Goal: Navigation & Orientation: Find specific page/section

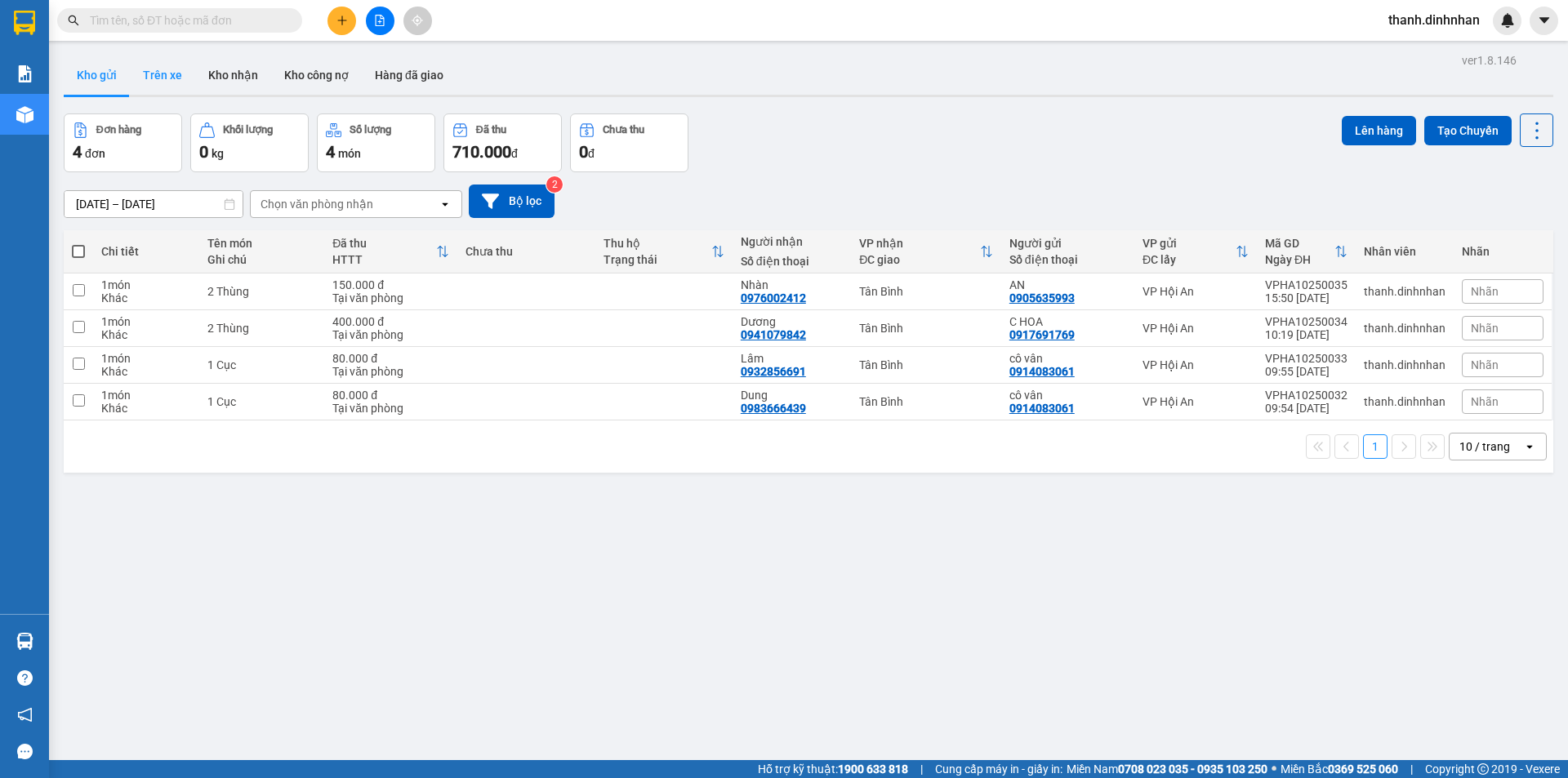
click at [175, 79] on button "Trên xe" at bounding box center [162, 75] width 65 height 40
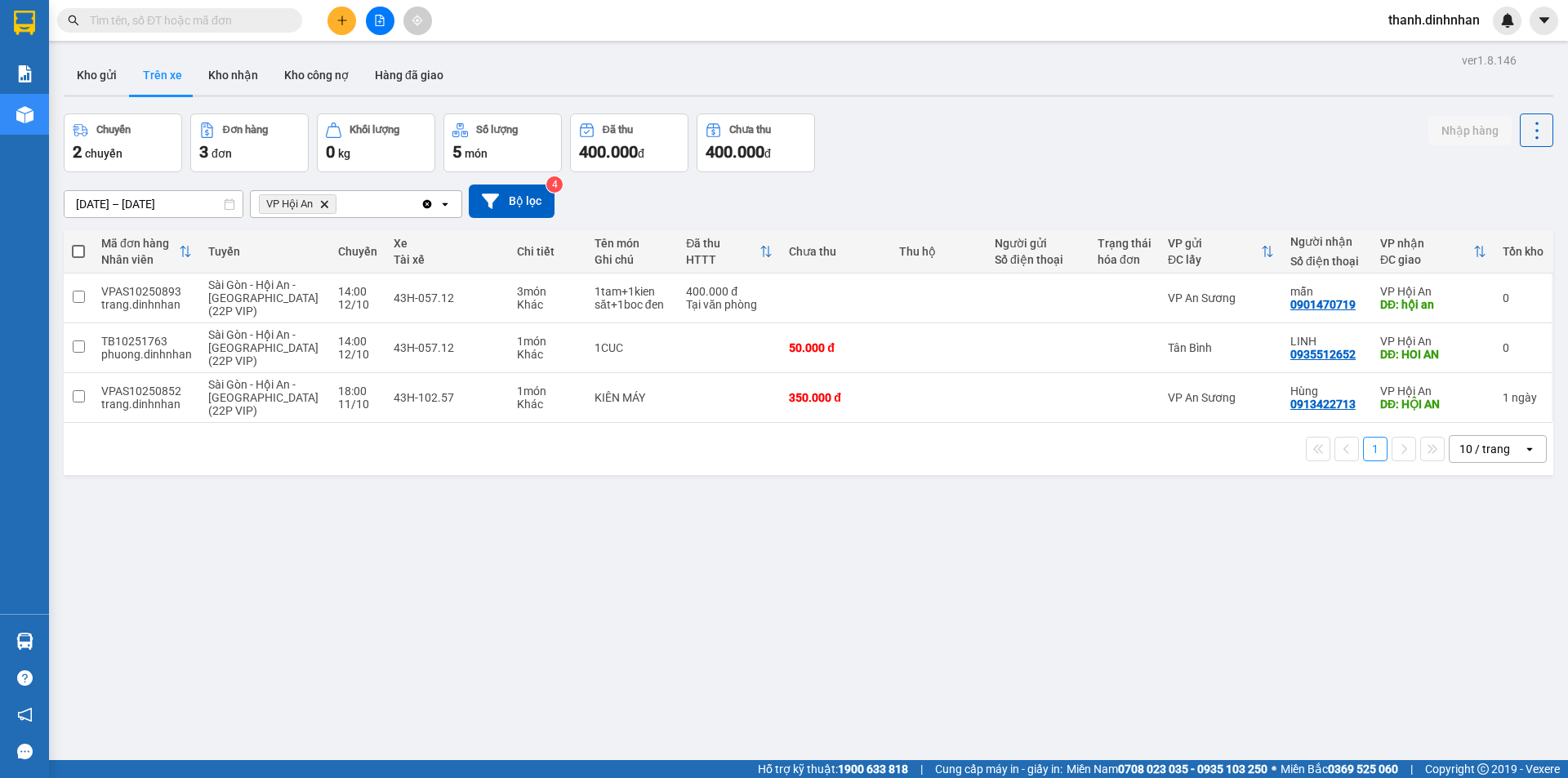
click at [516, 509] on div "ver 1.8.146 Kho gửi Trên xe Kho nhận Kho công nợ Hàng đã giao Chuyến 2 chuyến Đ…" at bounding box center [808, 438] width 1503 height 778
click at [106, 84] on button "Kho gửi" at bounding box center [96, 75] width 66 height 40
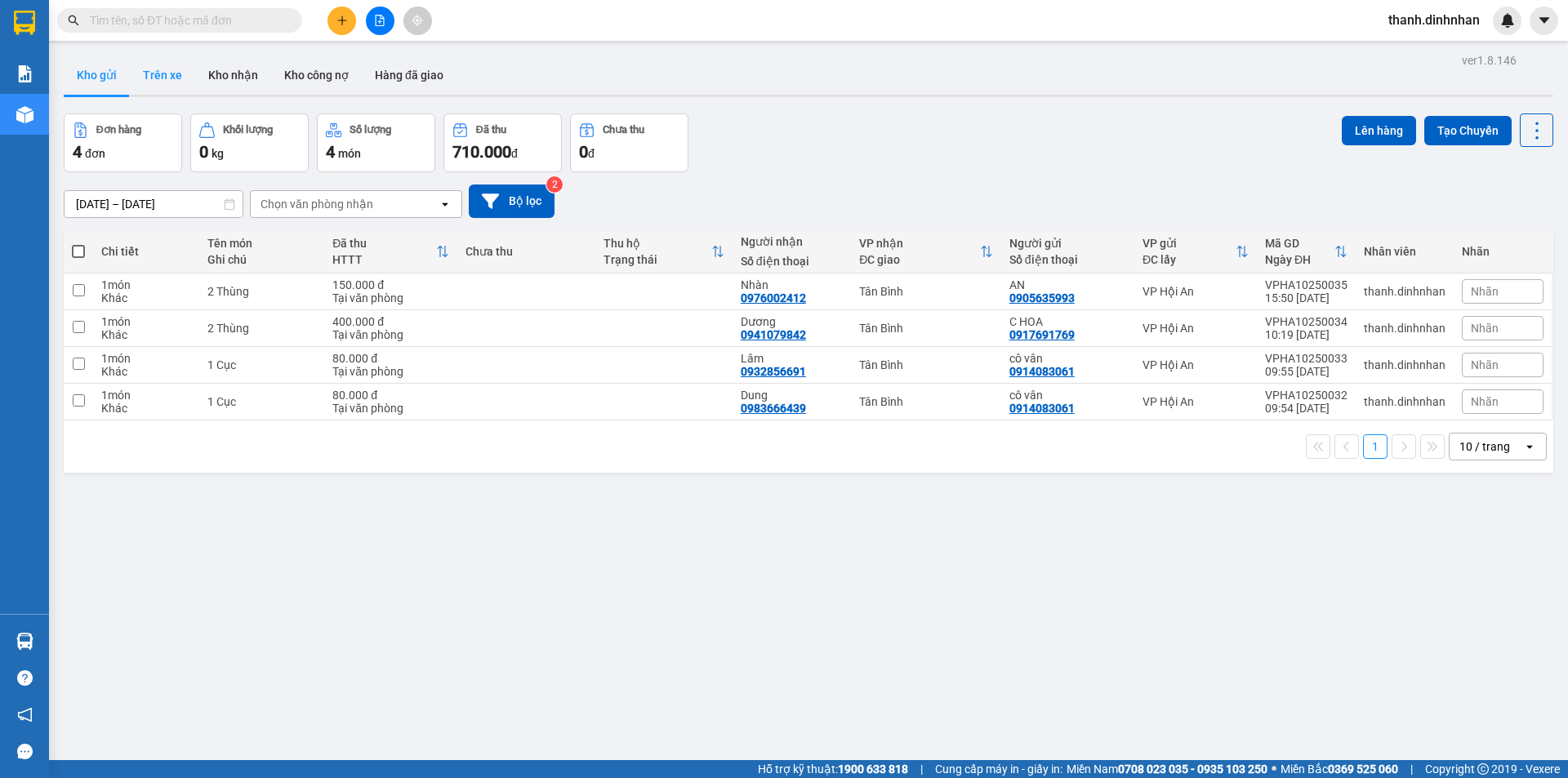
click at [155, 79] on button "Trên xe" at bounding box center [162, 75] width 65 height 40
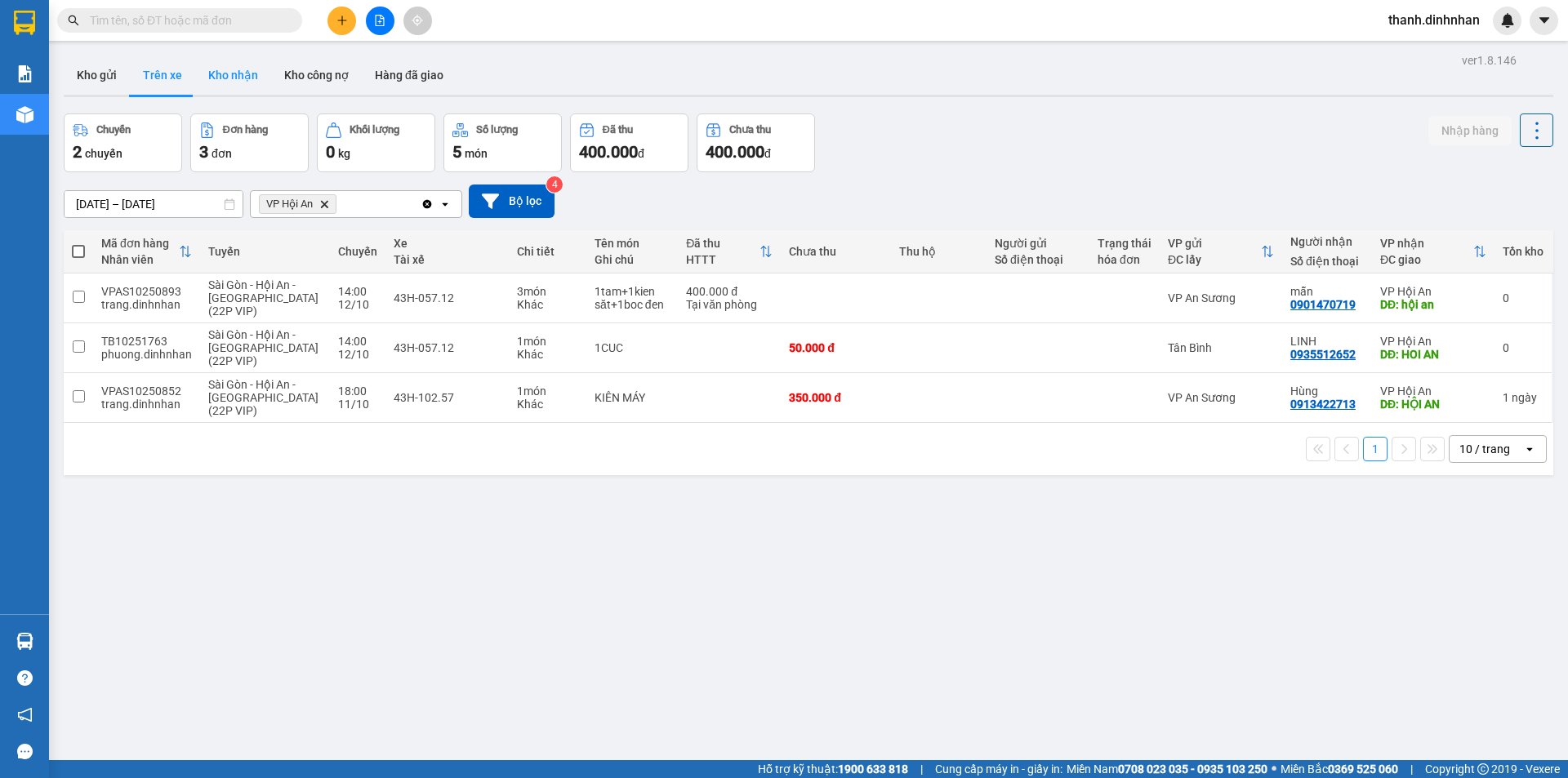
click at [227, 70] on button "Kho nhận" at bounding box center [233, 75] width 76 height 40
type input "[DATE] – [DATE]"
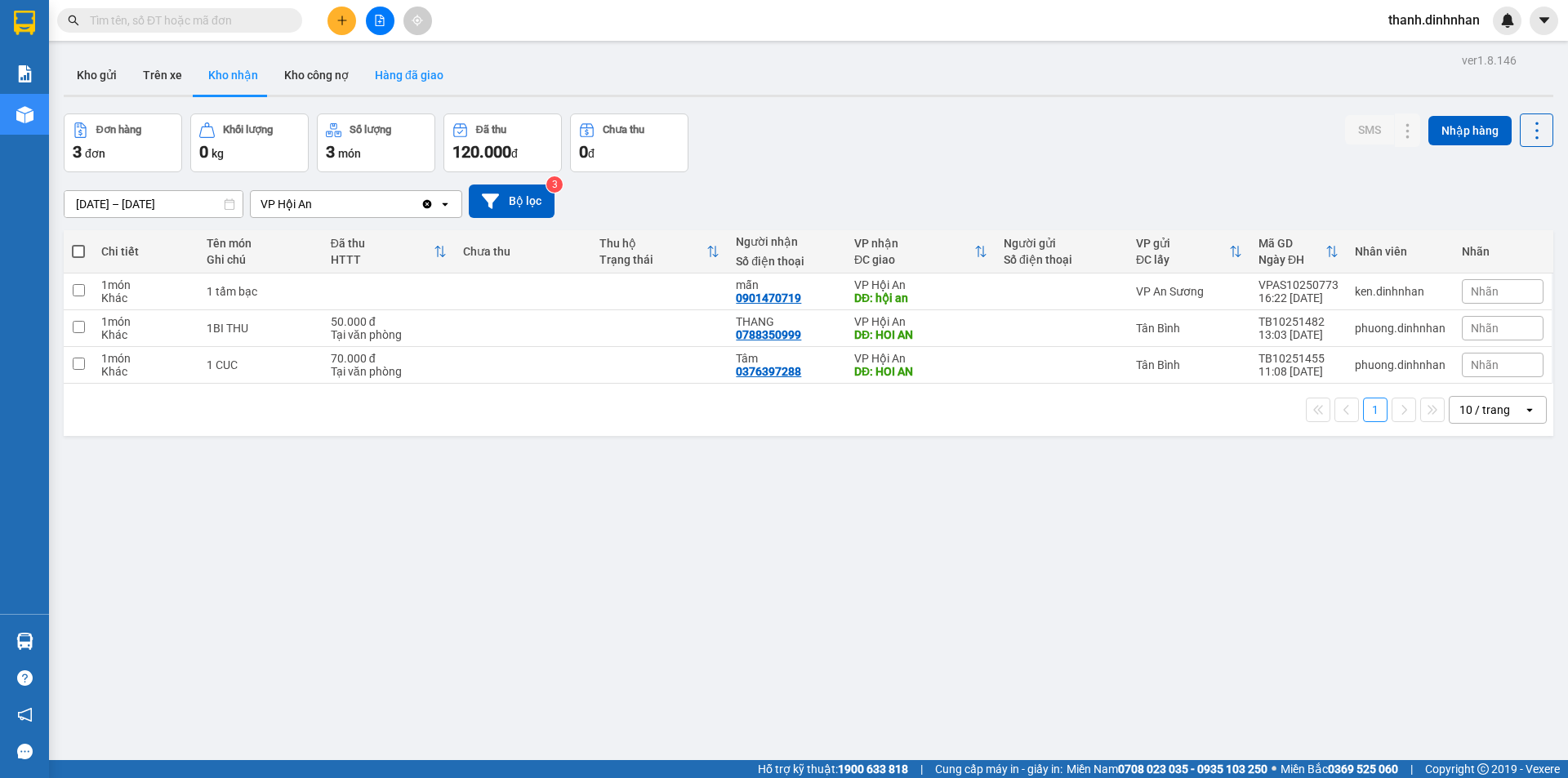
click at [406, 83] on button "Hàng đã giao" at bounding box center [409, 75] width 95 height 40
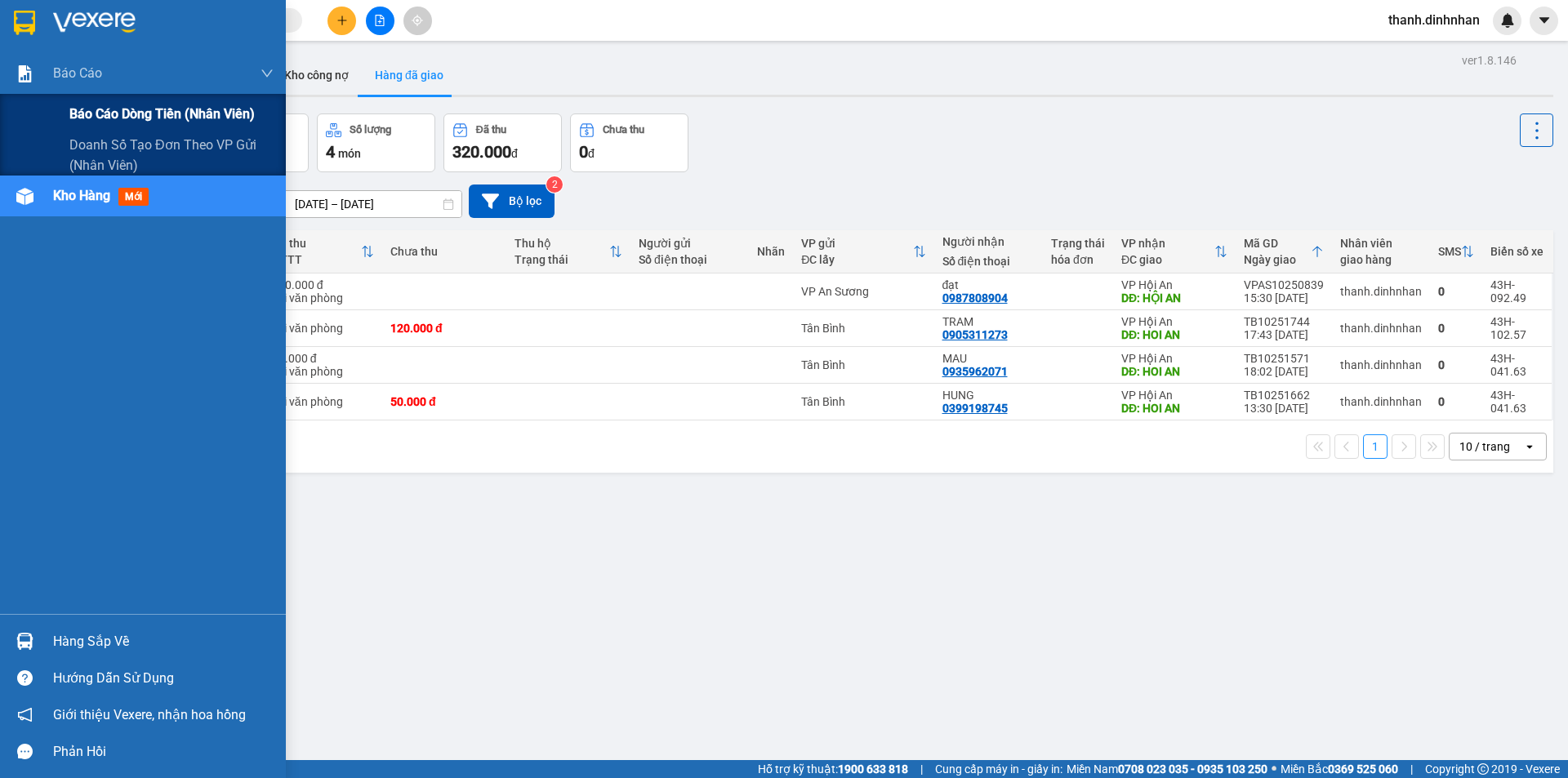
click at [66, 111] on div "Báo cáo dòng tiền (nhân viên)" at bounding box center [143, 115] width 286 height 41
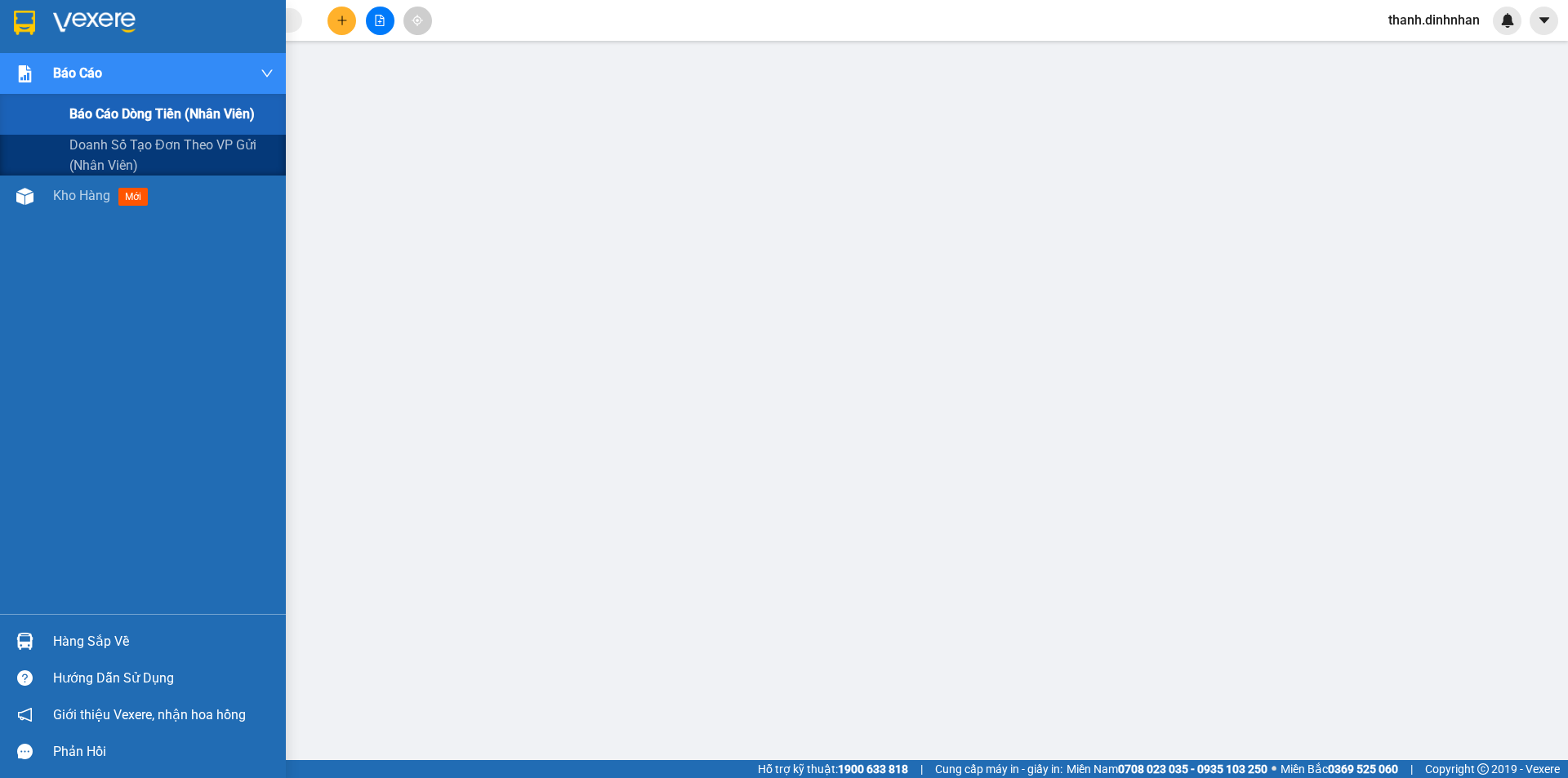
click at [62, 87] on div "Báo cáo" at bounding box center [163, 73] width 221 height 41
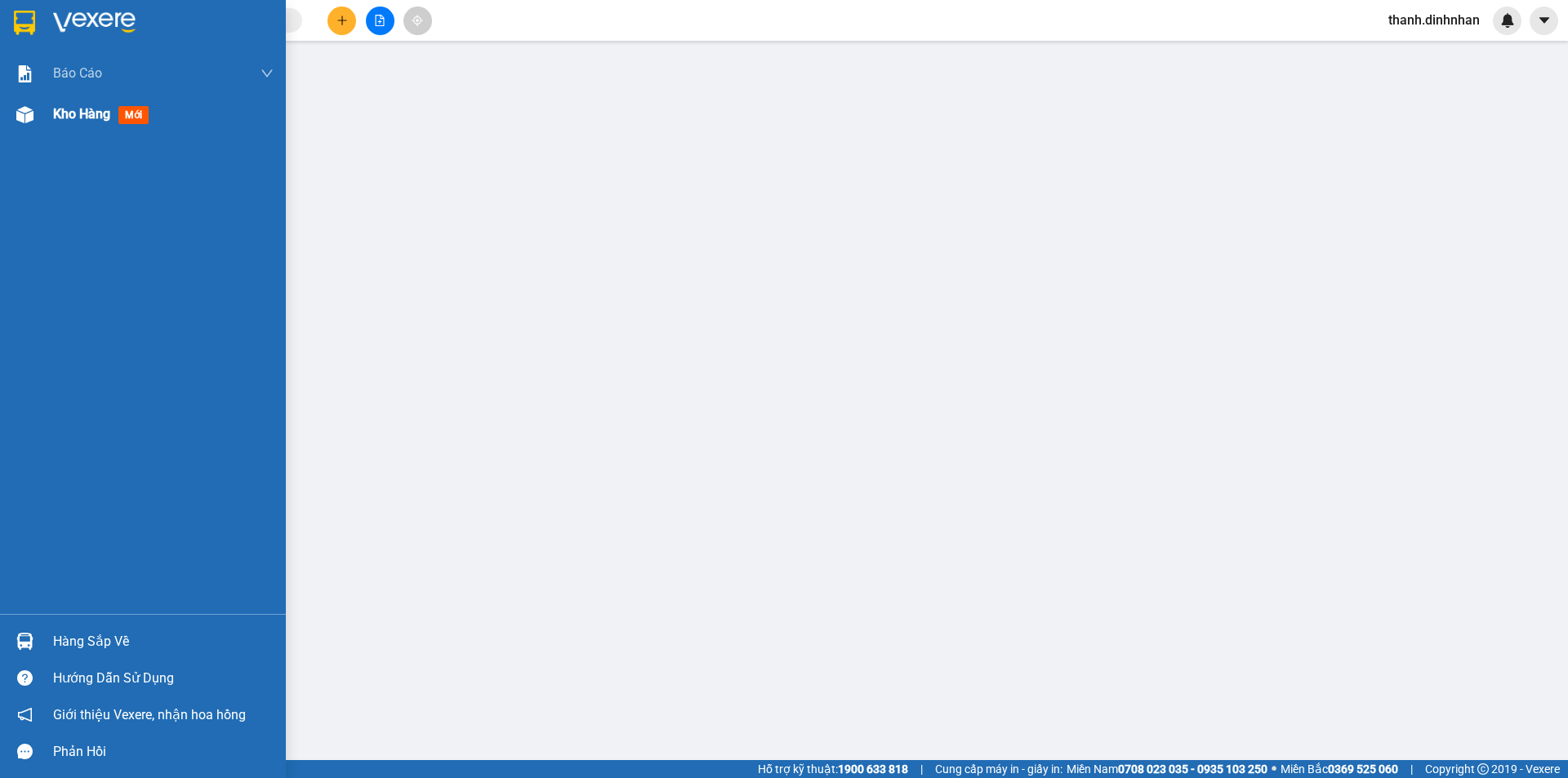
click at [101, 110] on span "Kho hàng" at bounding box center [81, 114] width 57 height 16
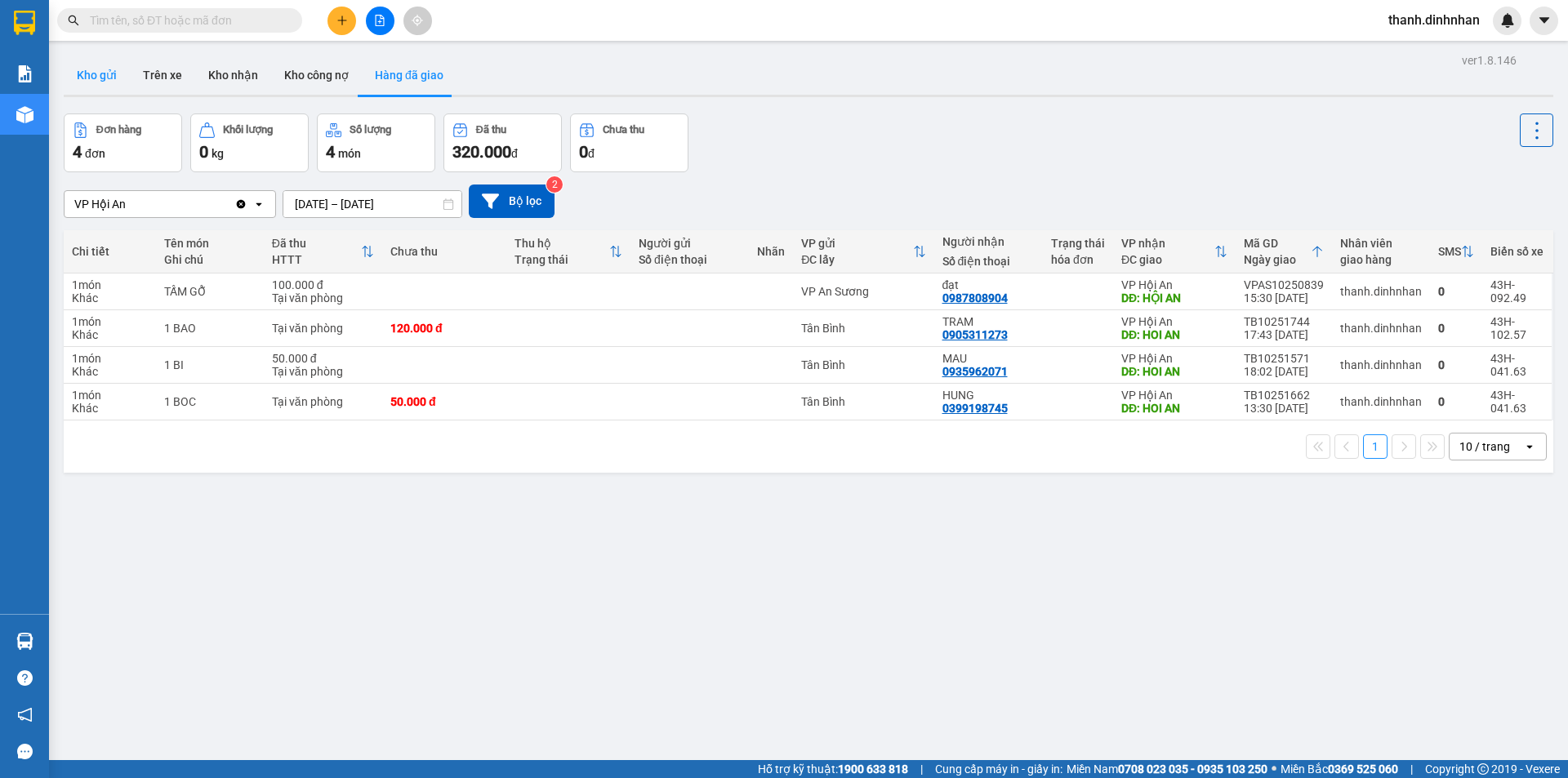
click at [93, 70] on button "Kho gửi" at bounding box center [96, 75] width 66 height 40
